Goal: Task Accomplishment & Management: Complete application form

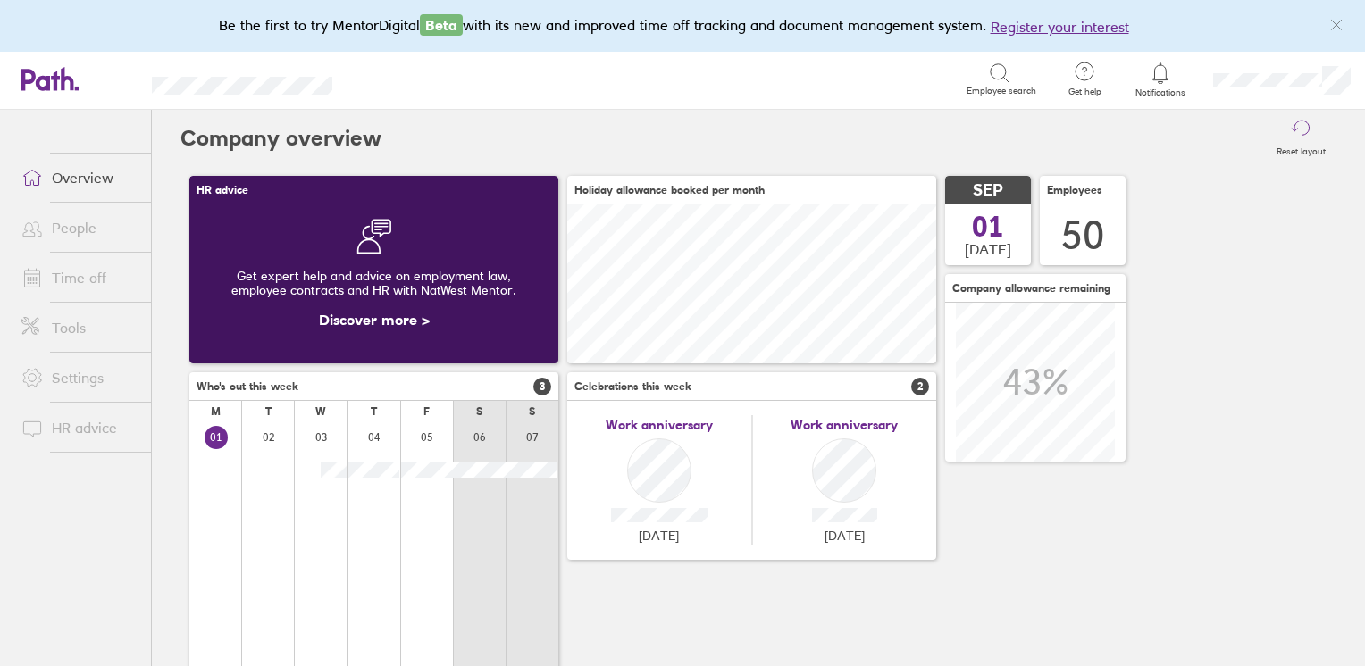
scroll to position [158, 369]
click at [79, 276] on link "Time off" at bounding box center [79, 278] width 144 height 36
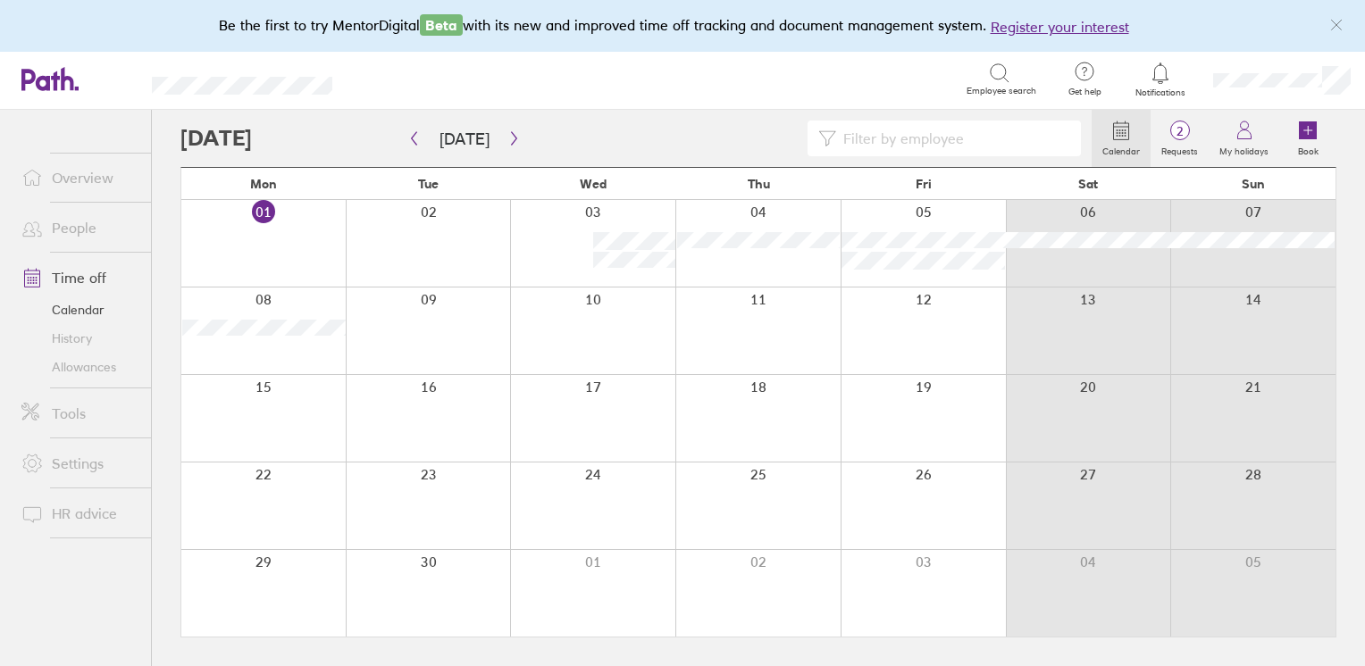
click at [57, 221] on link "People" at bounding box center [79, 228] width 144 height 36
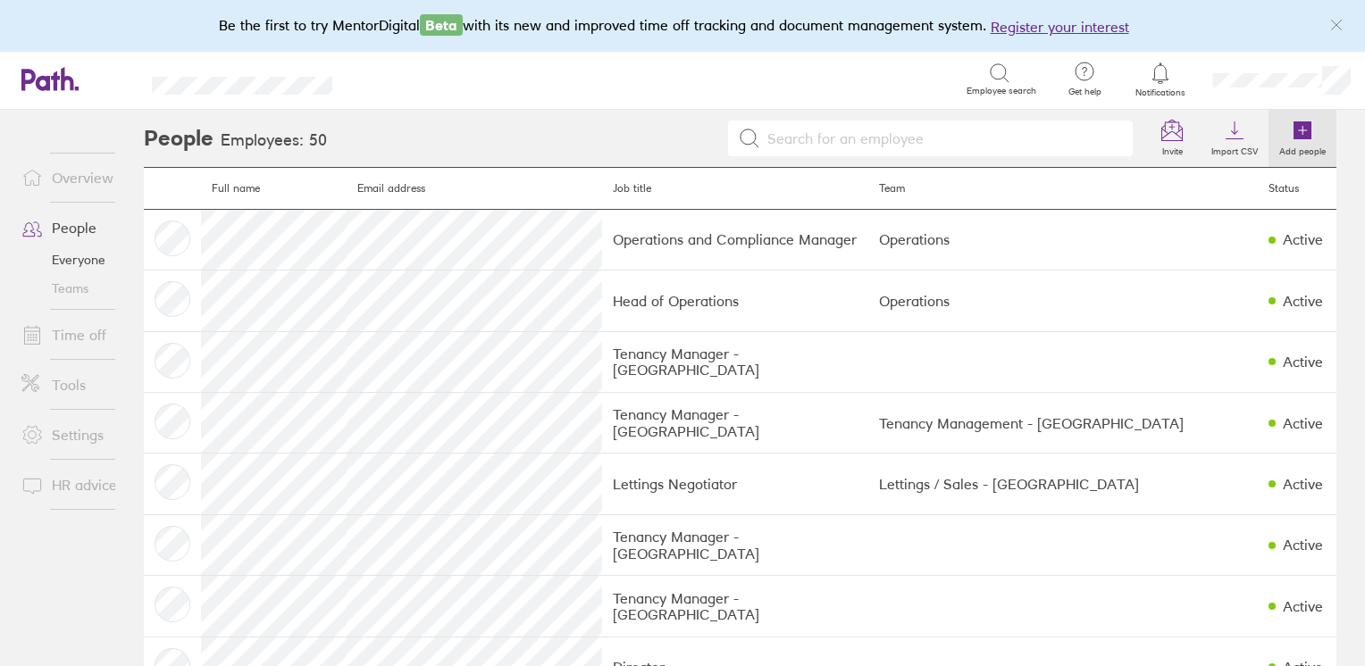
click at [1272, 146] on label "Add people" at bounding box center [1302, 149] width 68 height 16
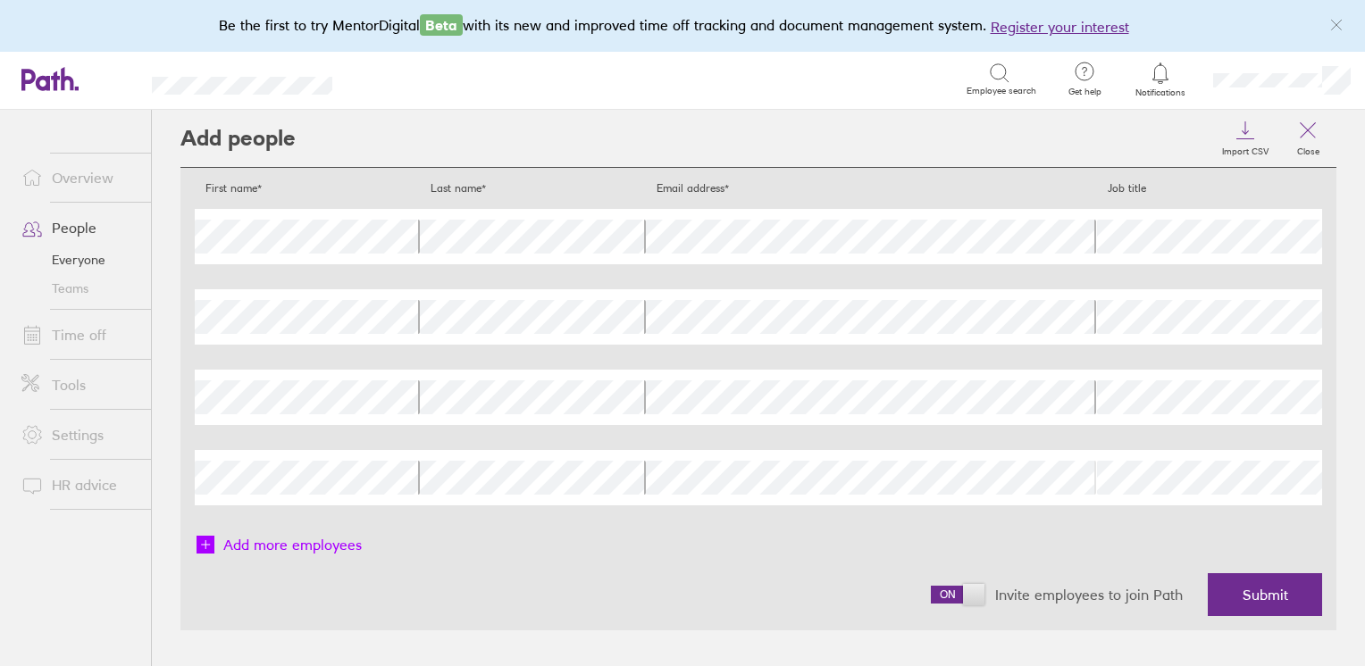
click at [285, 533] on div "First name* Last name* Email address* Job title First name Last name Email addr…" at bounding box center [758, 370] width 1127 height 377
click at [484, 416] on div "First name Last name Email address Job title" at bounding box center [758, 397] width 1127 height 55
click at [593, 320] on div "First name Last name Email address Job title" at bounding box center [758, 316] width 1127 height 55
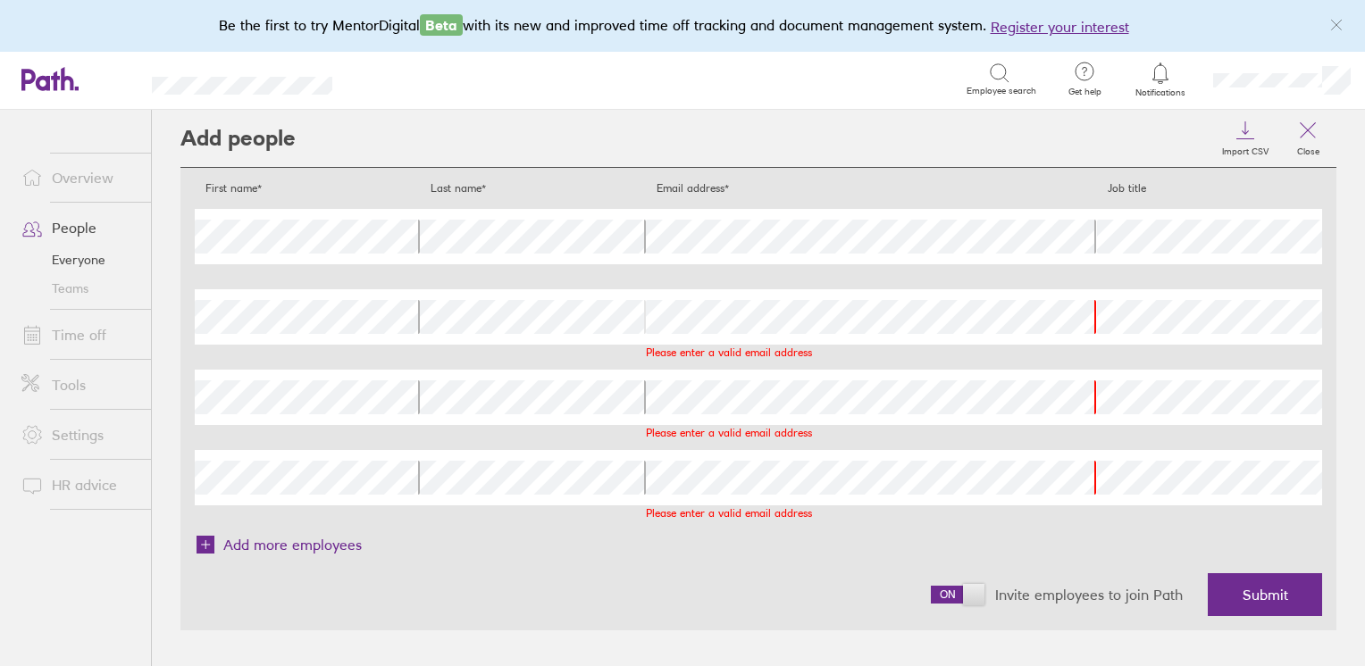
click at [264, 336] on div "First name Last name Email address Please enter a valid email address Job title" at bounding box center [758, 316] width 1127 height 55
click at [114, 324] on div "Overview People Everyone Teams Time off Tools Settings HR advice Add people Imp…" at bounding box center [682, 388] width 1365 height 556
click at [117, 395] on div "Overview People Everyone Teams Time off Tools Settings HR advice Add people Imp…" at bounding box center [682, 388] width 1365 height 556
click at [268, 405] on div "First name Please enter a valid name Last name Email address Please enter a val…" at bounding box center [758, 397] width 1127 height 55
click at [313, 480] on div "First name Last name Email address Please enter a valid email address Job title" at bounding box center [758, 477] width 1127 height 55
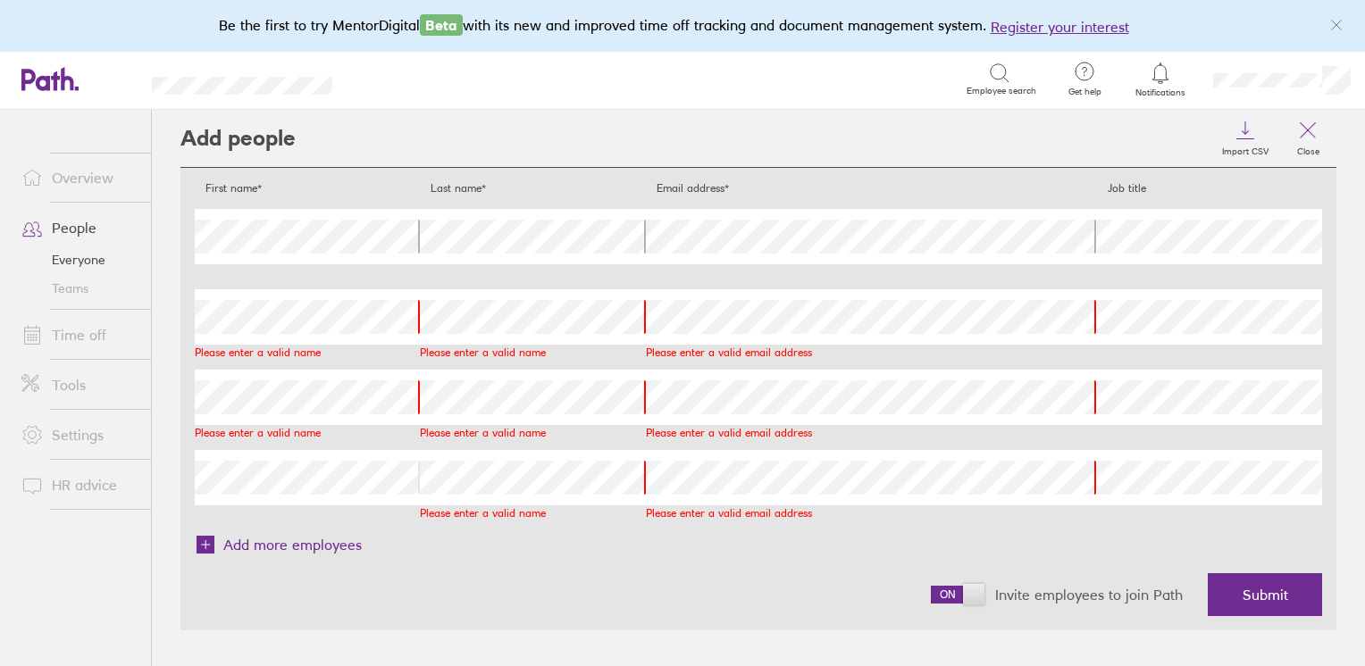
click at [125, 463] on div "Overview People Everyone Teams Time off Tools Settings HR advice Add people Imp…" at bounding box center [682, 388] width 1365 height 556
click at [1275, 597] on span "Submit" at bounding box center [1265, 595] width 46 height 16
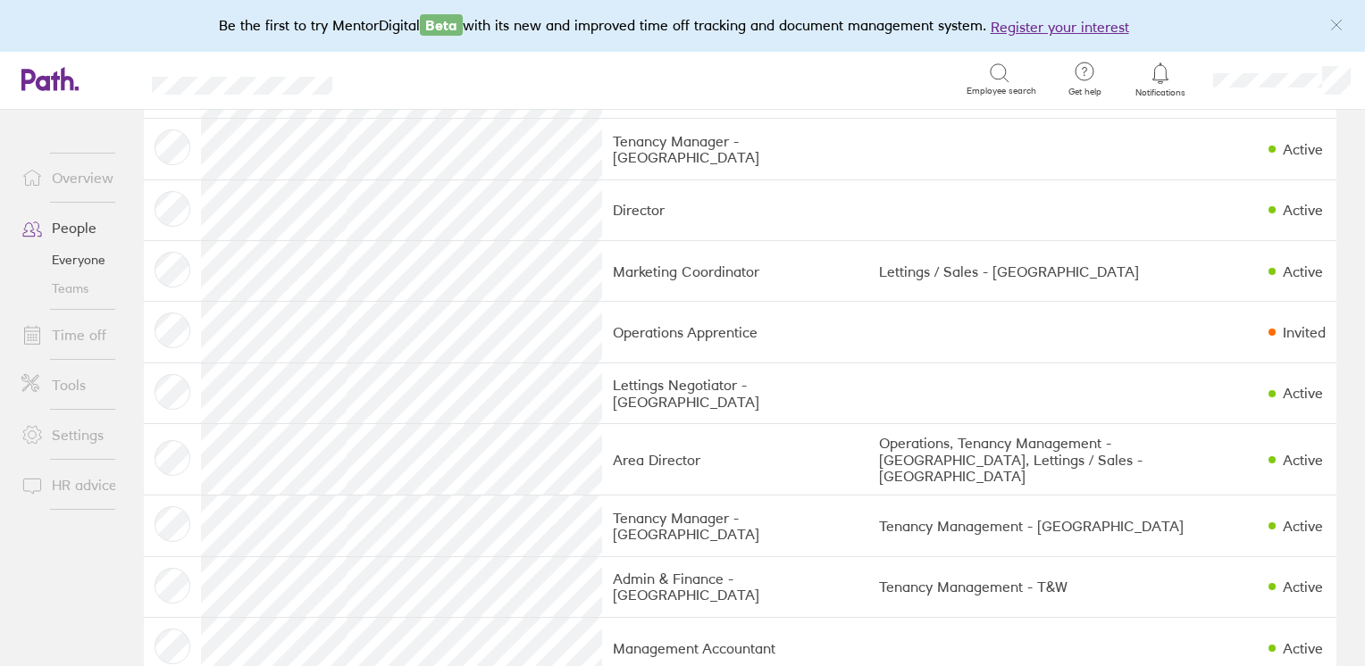
scroll to position [447, 0]
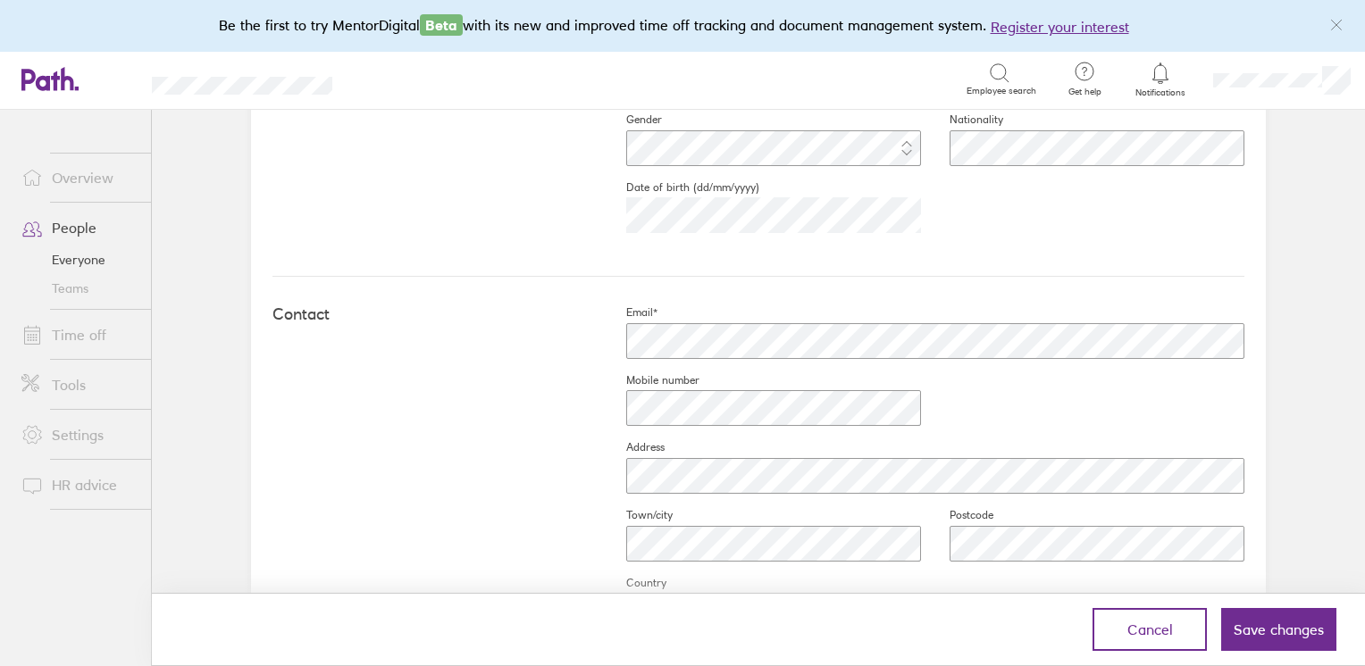
scroll to position [536, 0]
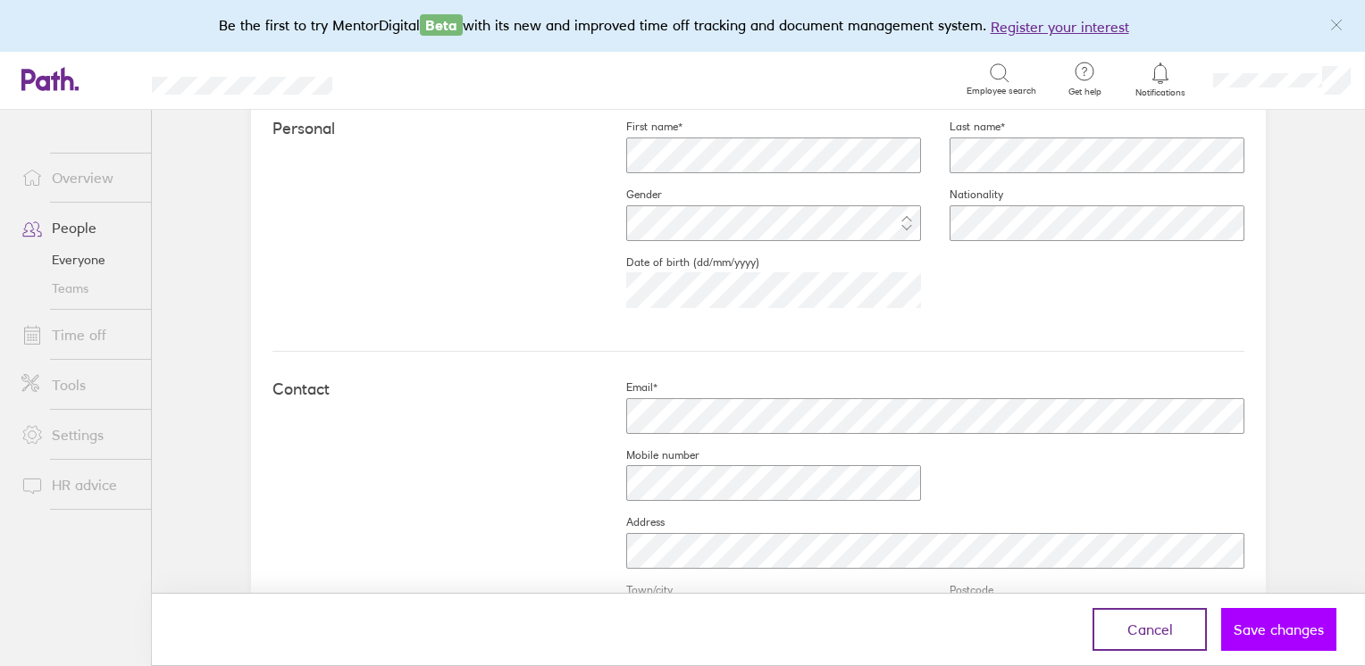
click at [1276, 622] on span "Save changes" at bounding box center [1279, 630] width 90 height 16
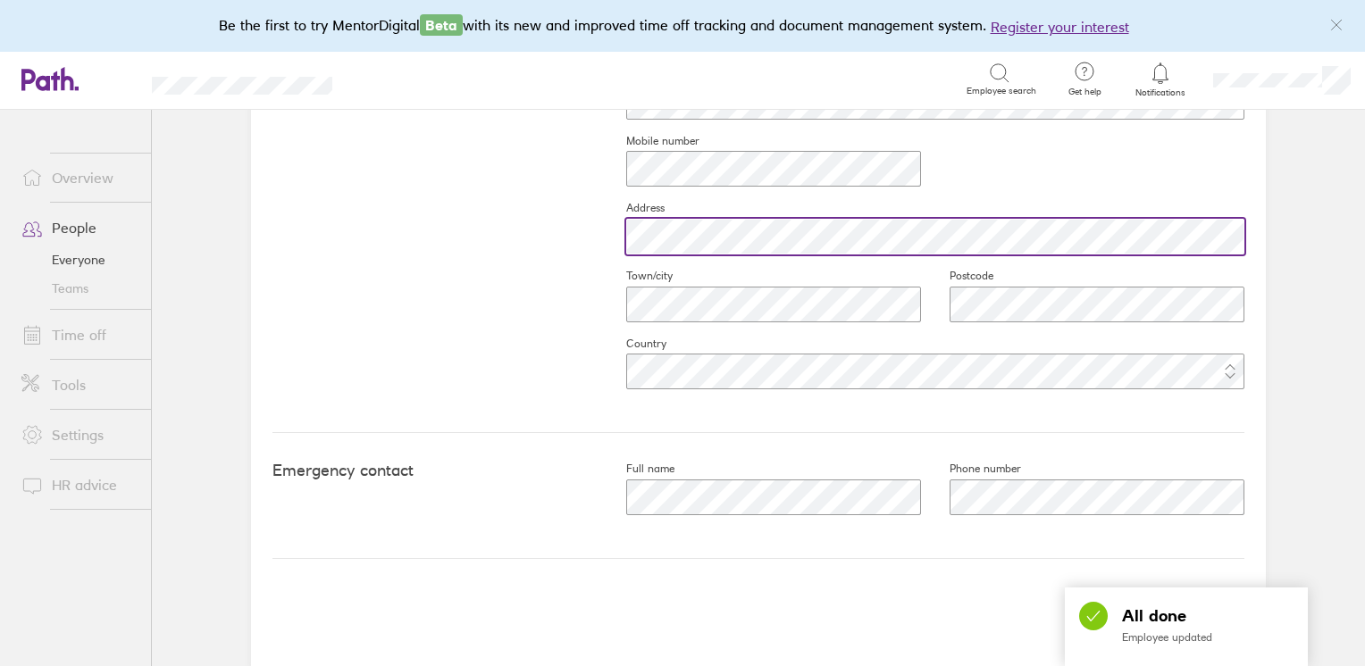
scroll to position [848, 0]
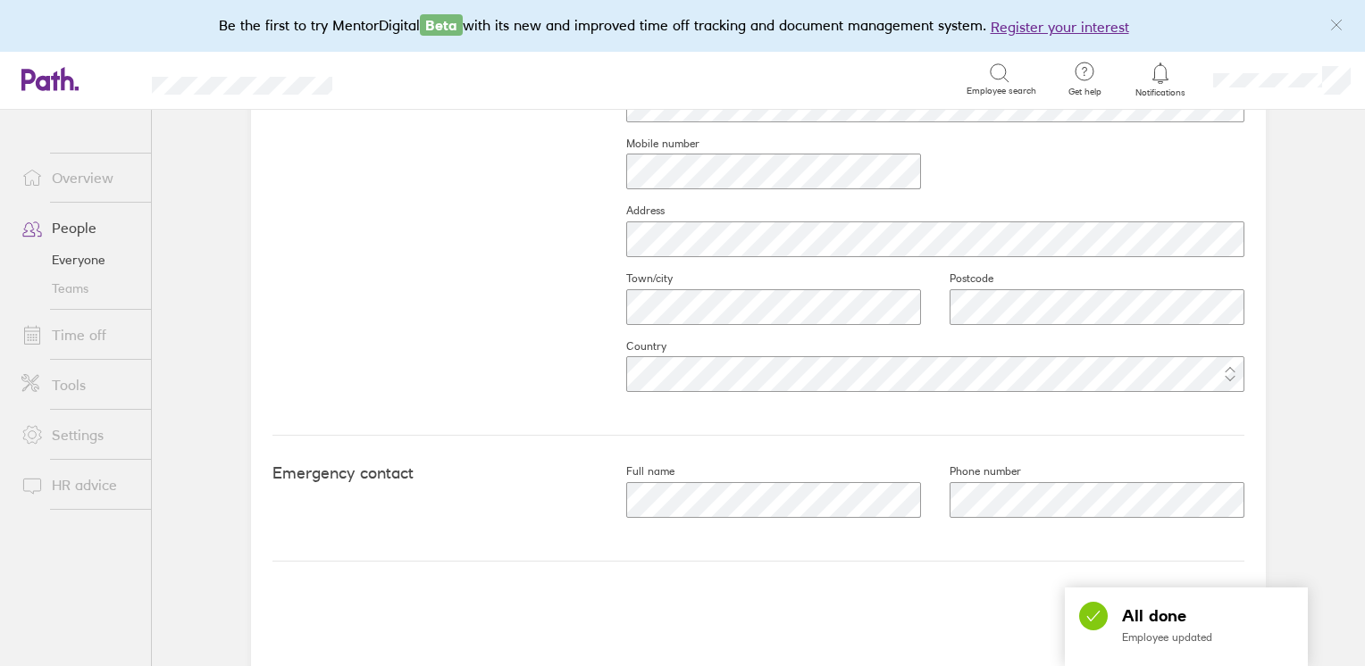
click at [479, 320] on div "Contact Email* Mobile number Address Town/city Postcode Country" at bounding box center [758, 238] width 972 height 396
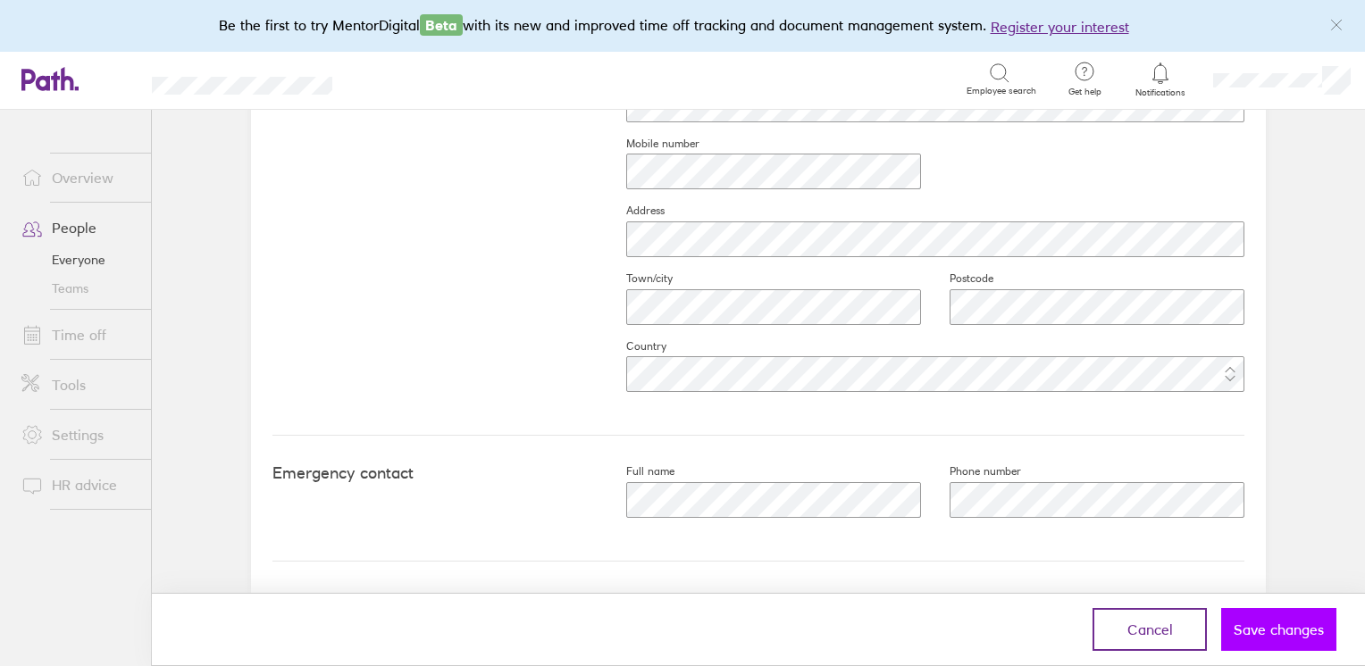
click at [1259, 637] on span "Save changes" at bounding box center [1279, 630] width 90 height 16
click at [1260, 630] on span "Save changes" at bounding box center [1279, 630] width 90 height 16
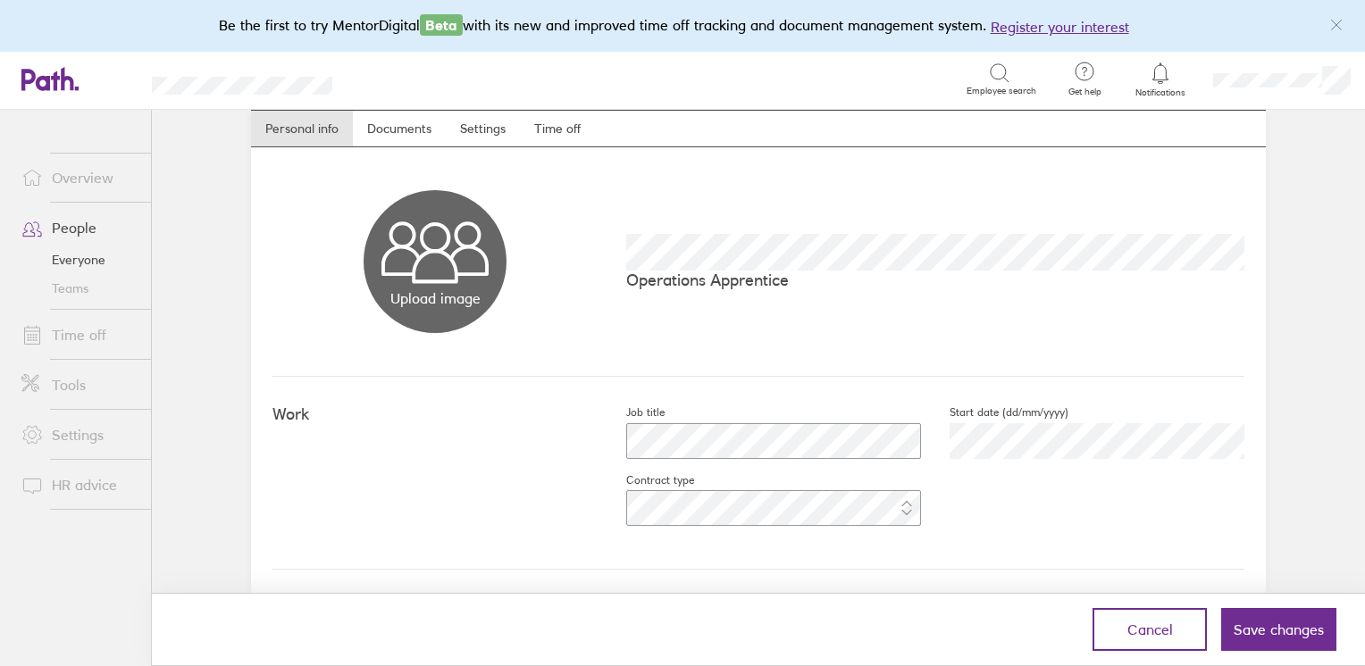
scroll to position [0, 0]
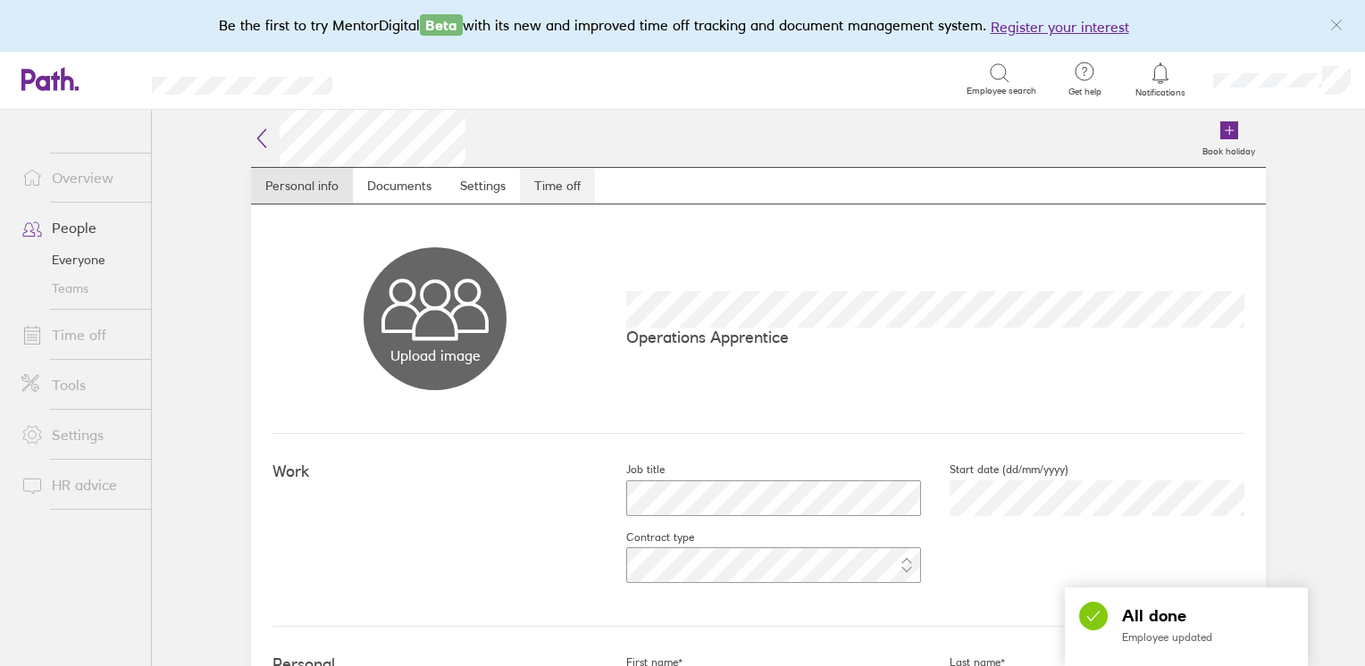
click at [557, 188] on link "Time off" at bounding box center [557, 186] width 75 height 36
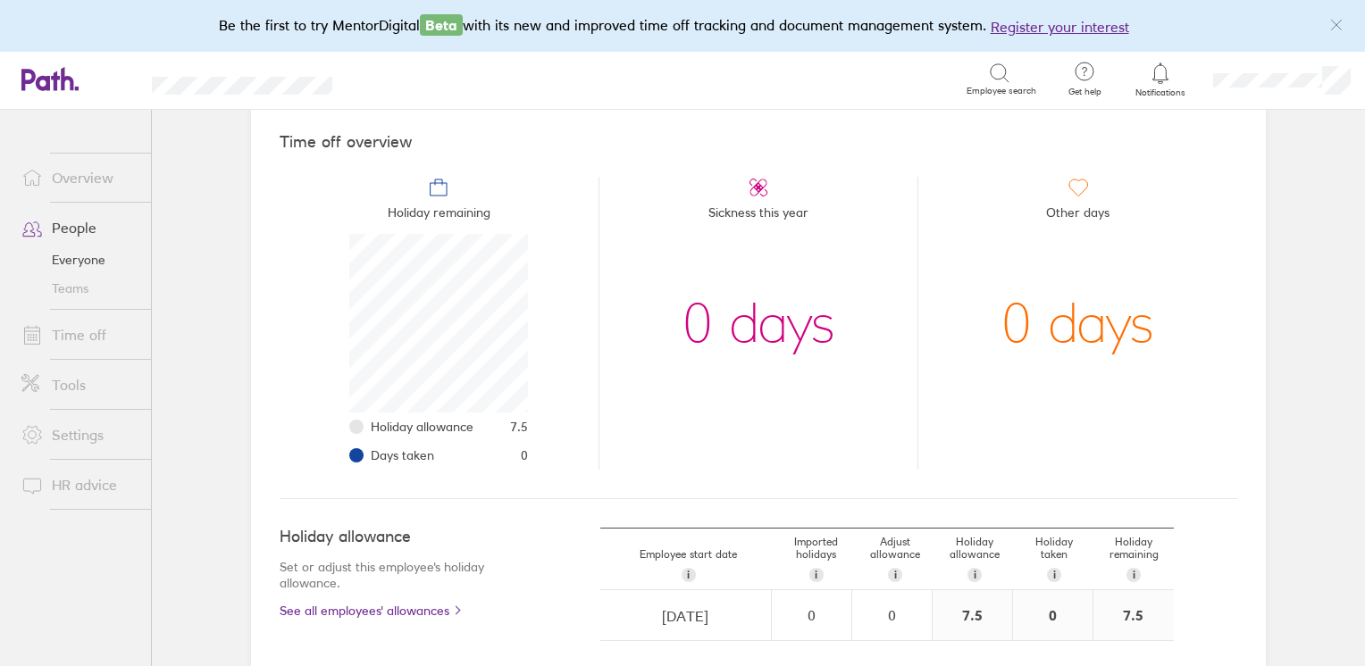
scroll to position [179, 0]
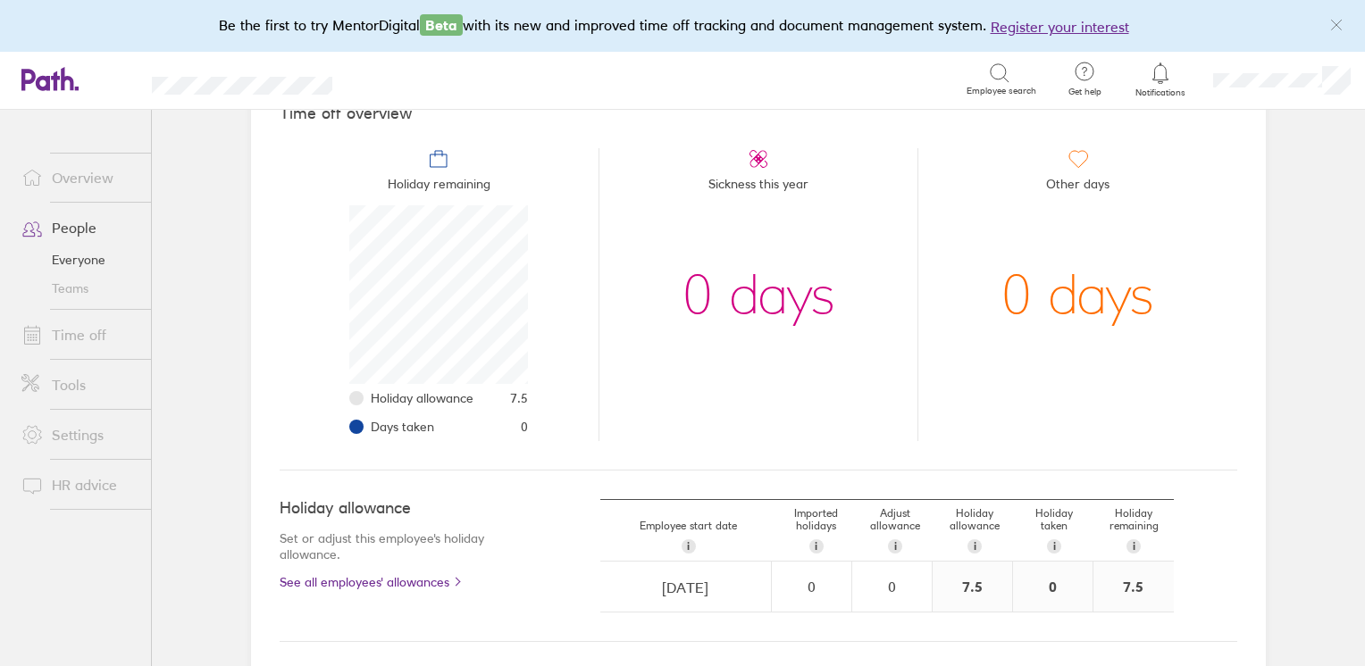
click at [76, 180] on link "Overview" at bounding box center [79, 178] width 144 height 36
